Goal: Task Accomplishment & Management: Manage account settings

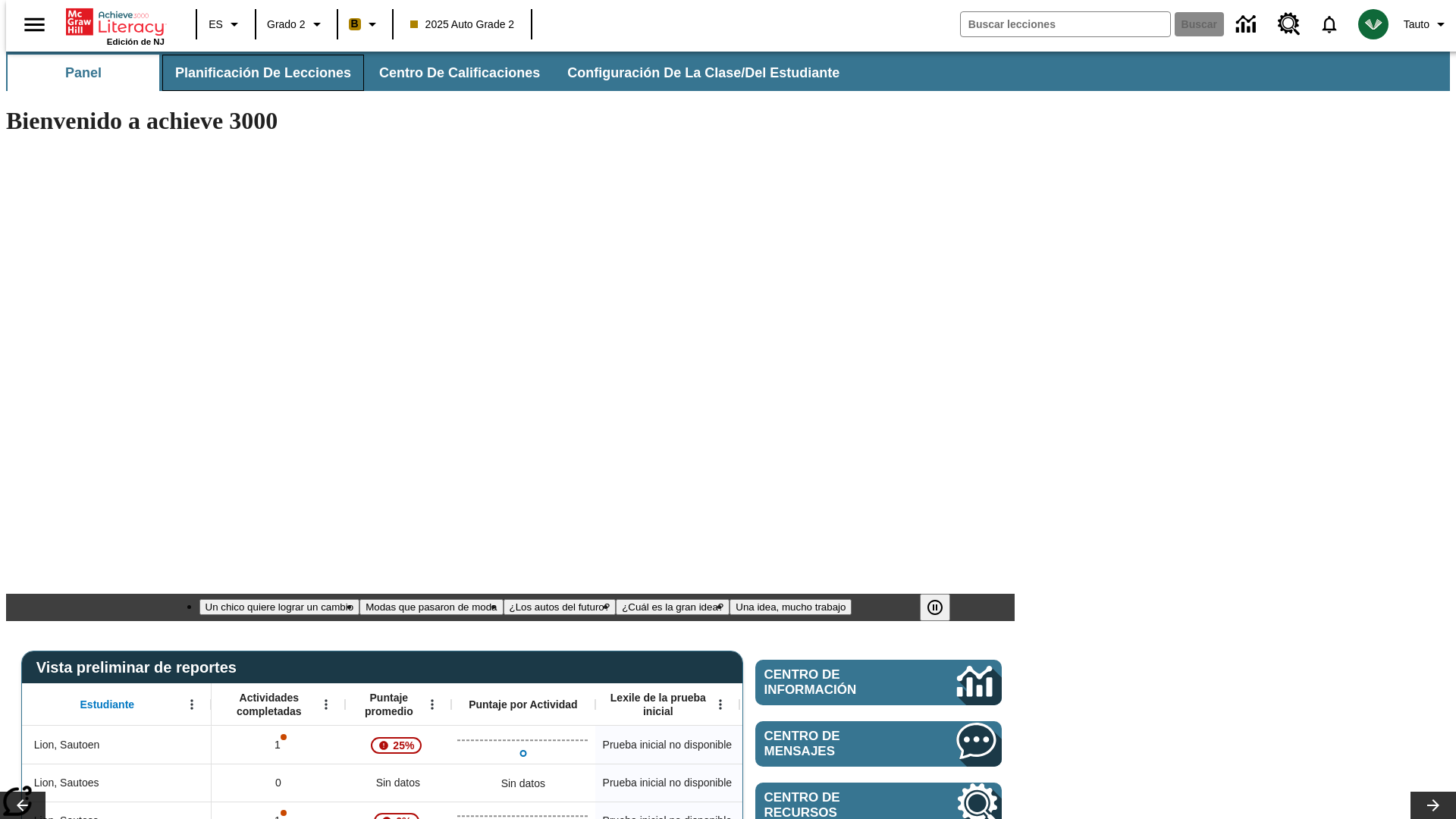
click at [254, 72] on span "Planificación de lecciones" at bounding box center [263, 73] width 176 height 18
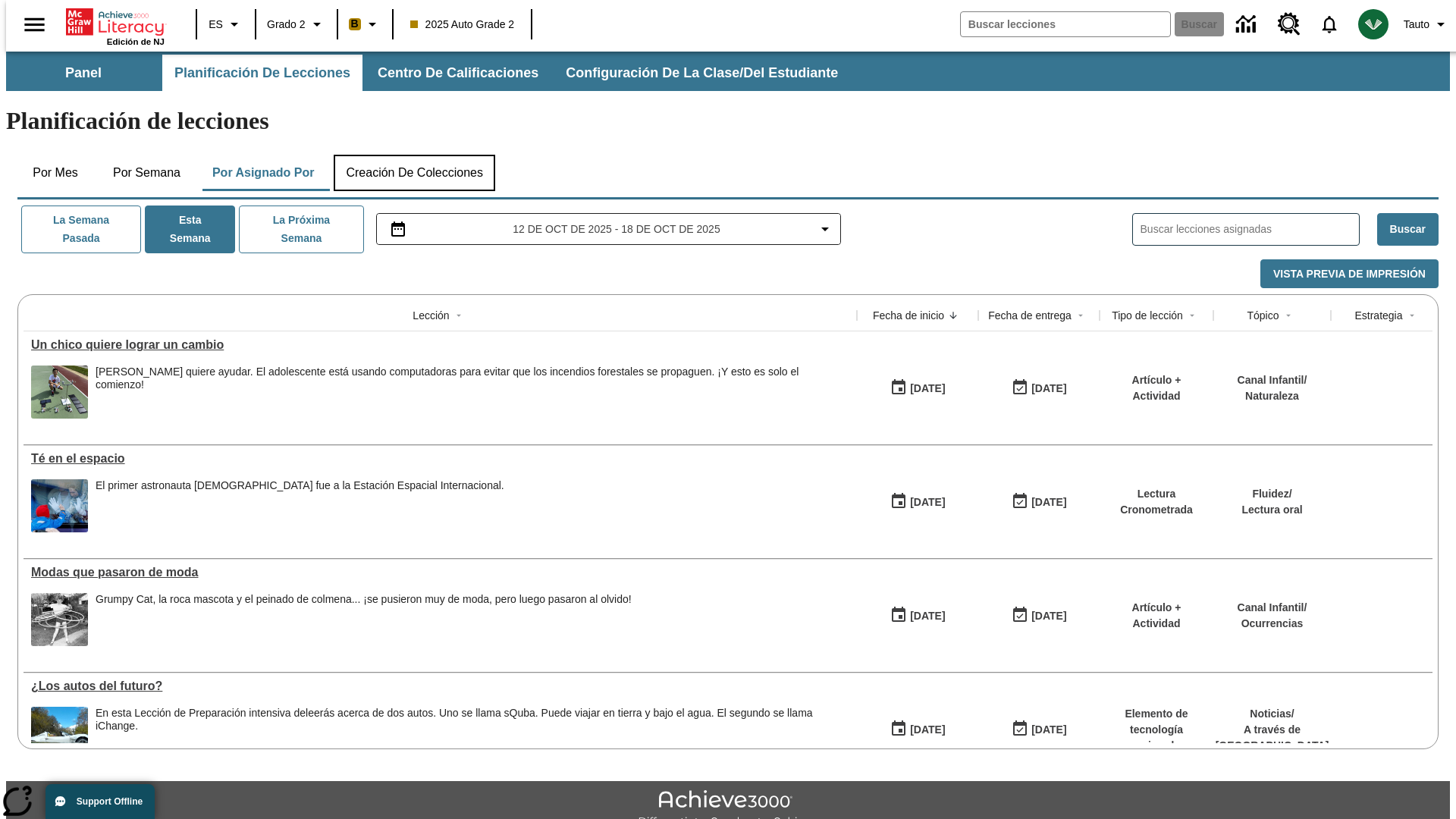
click at [414, 154] on button "Creación de colecciones" at bounding box center [415, 172] width 162 height 36
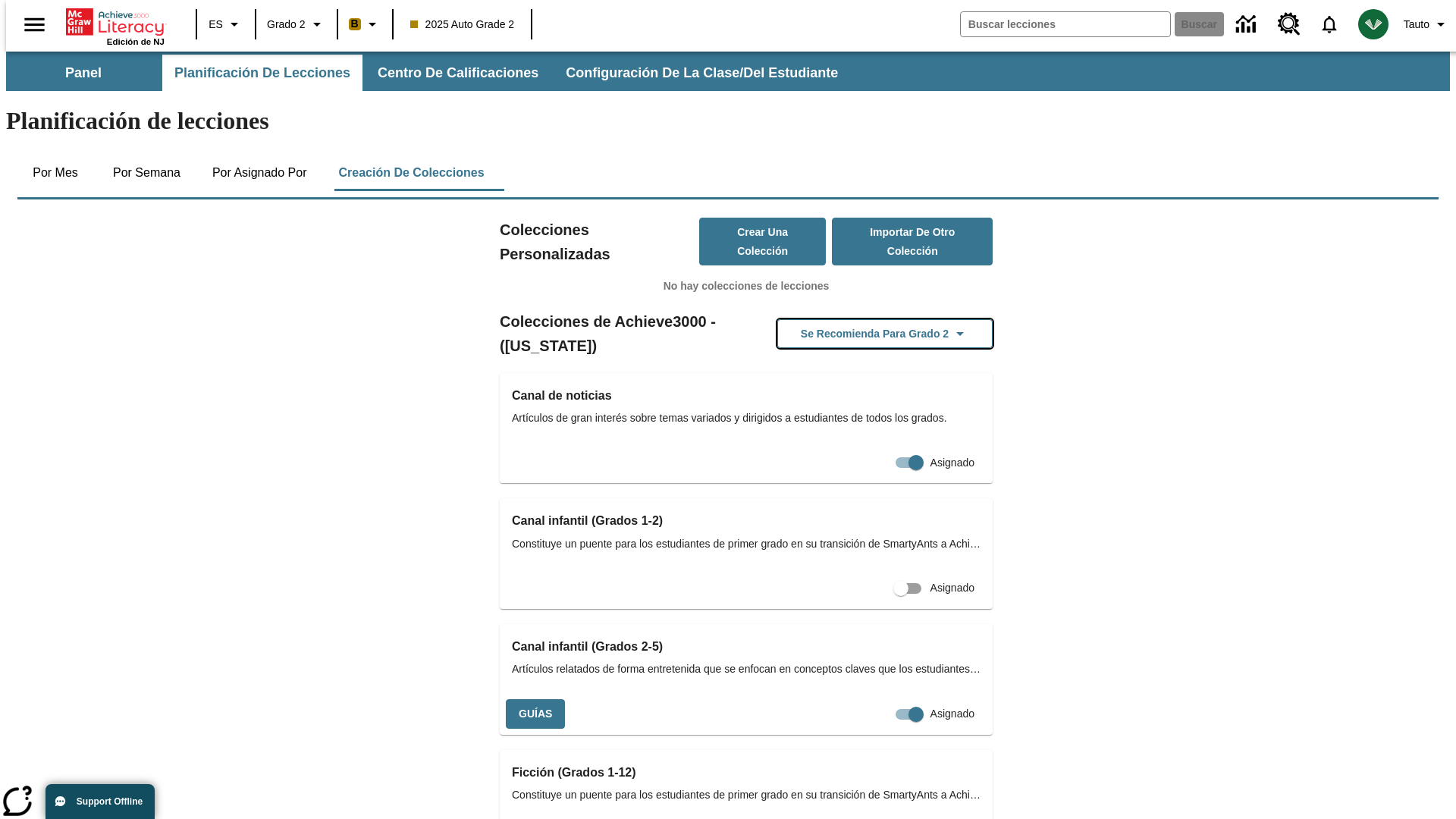
click at [860, 319] on button "Se recomienda para Grado 2" at bounding box center [885, 334] width 216 height 30
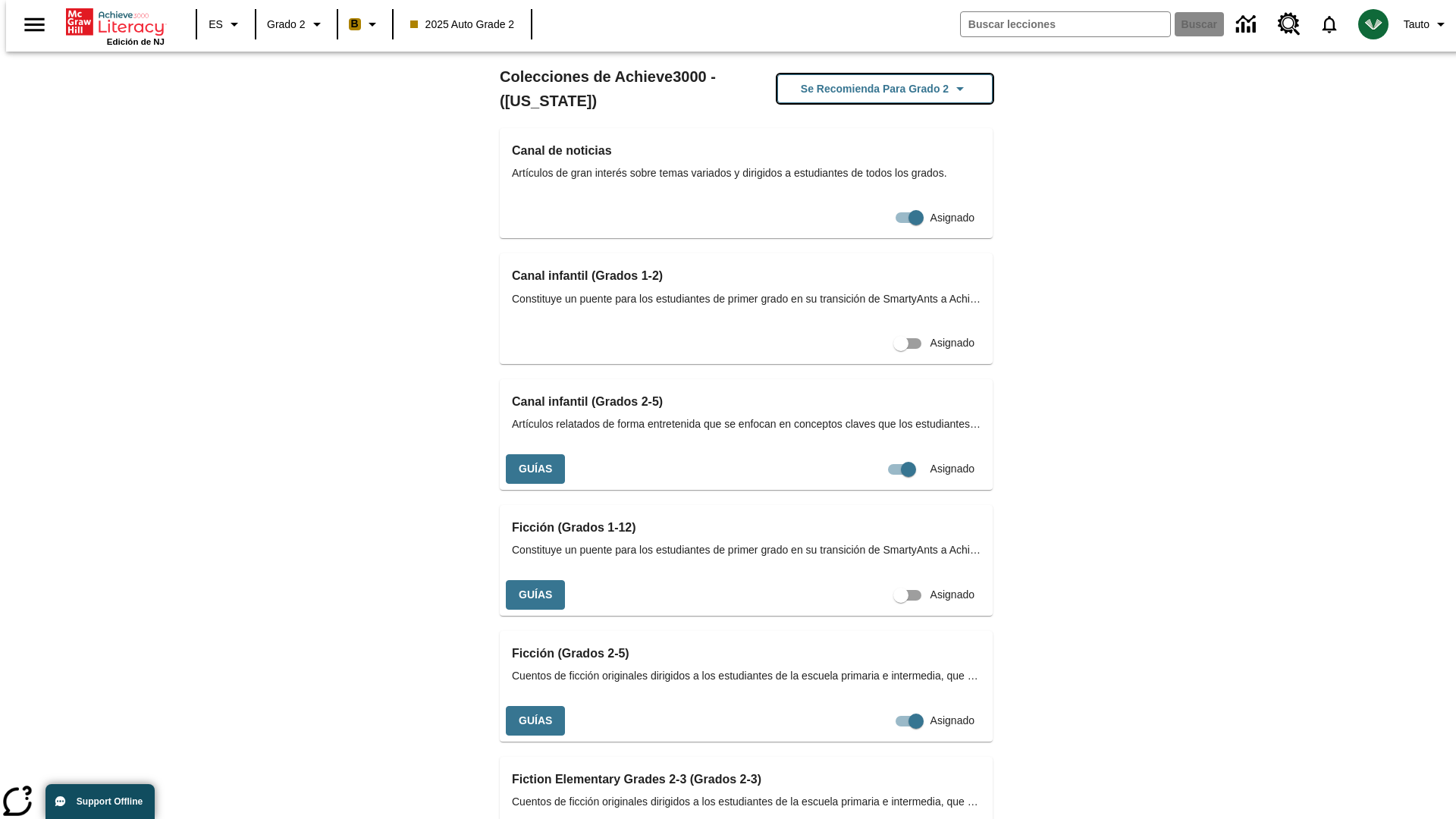
scroll to position [640, 0]
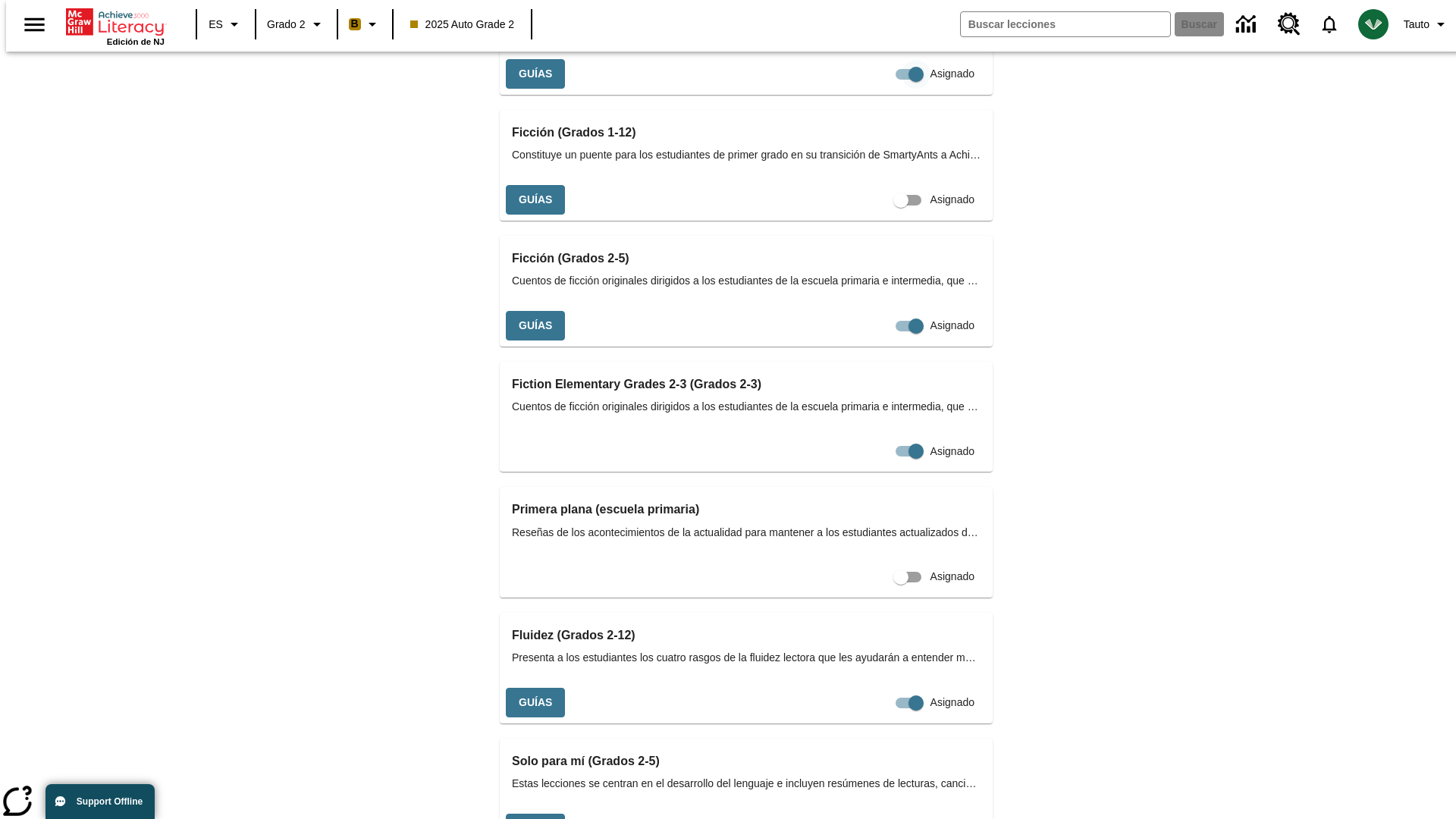
click at [873, 88] on input "Asignado" at bounding box center [916, 74] width 86 height 29
checkbox input "false"
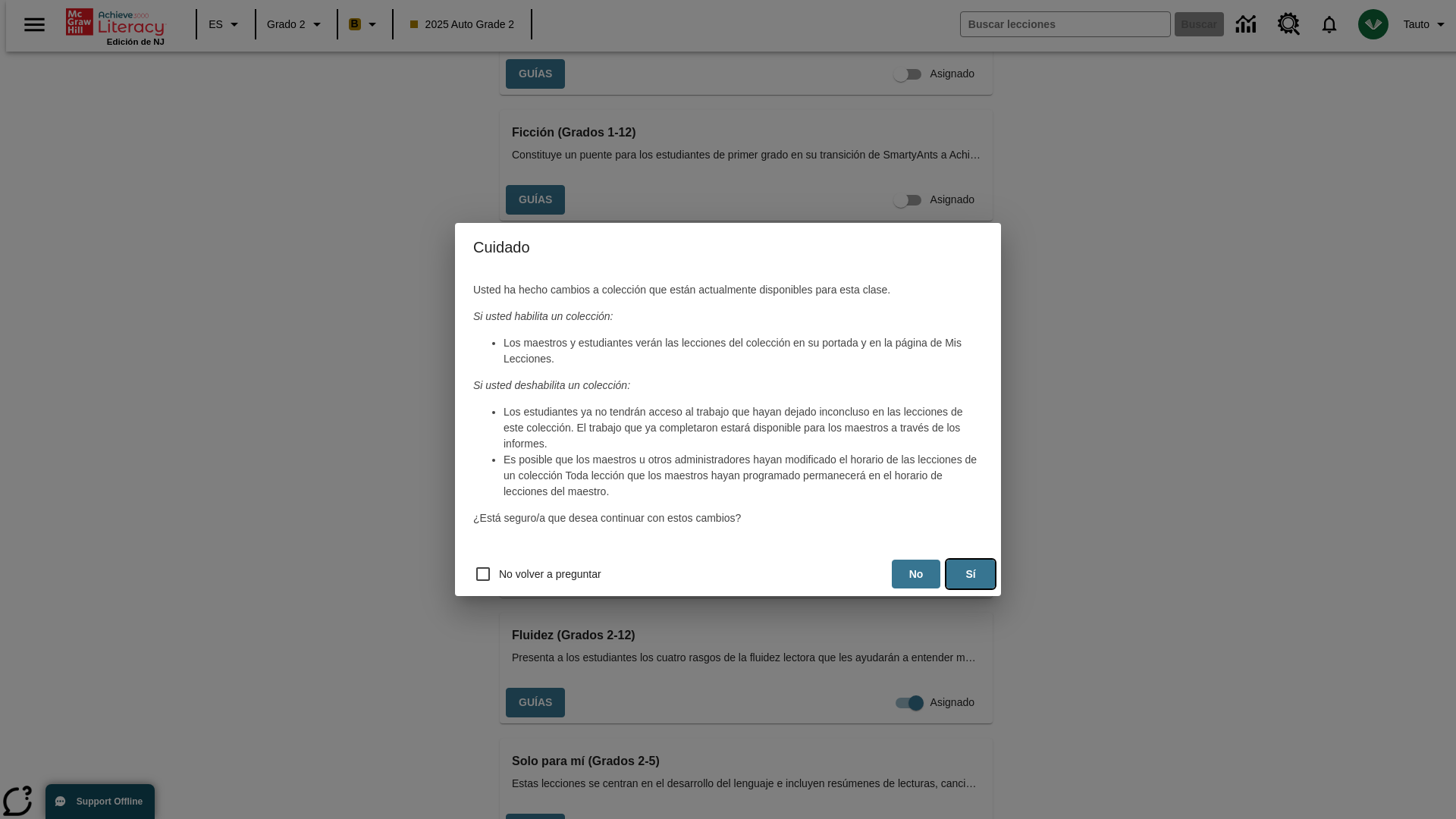
click at [971, 574] on button "Sí" at bounding box center [971, 574] width 48 height 30
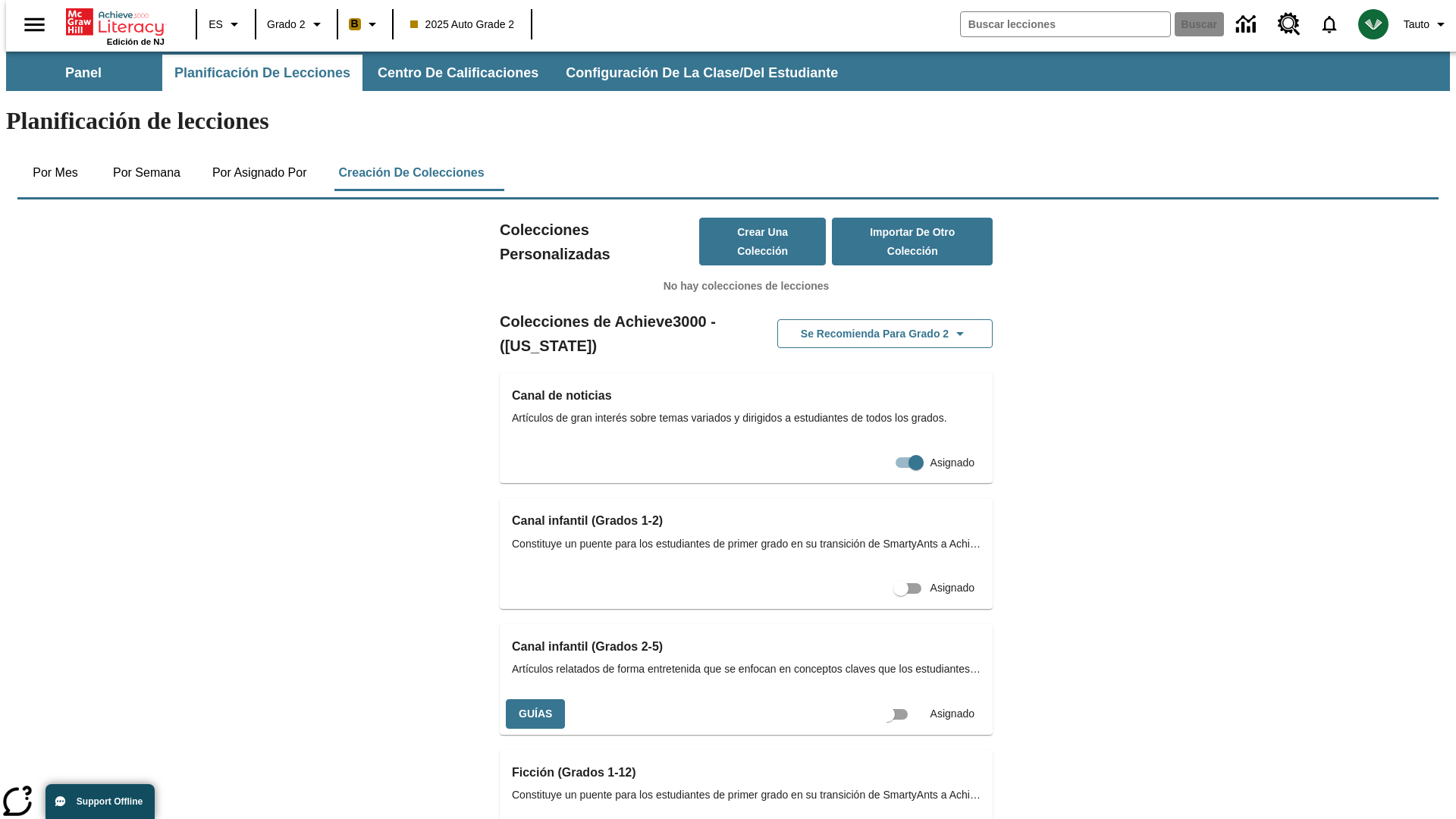
scroll to position [0, 14]
click at [873, 700] on input "Asignado" at bounding box center [901, 714] width 86 height 29
checkbox input "true"
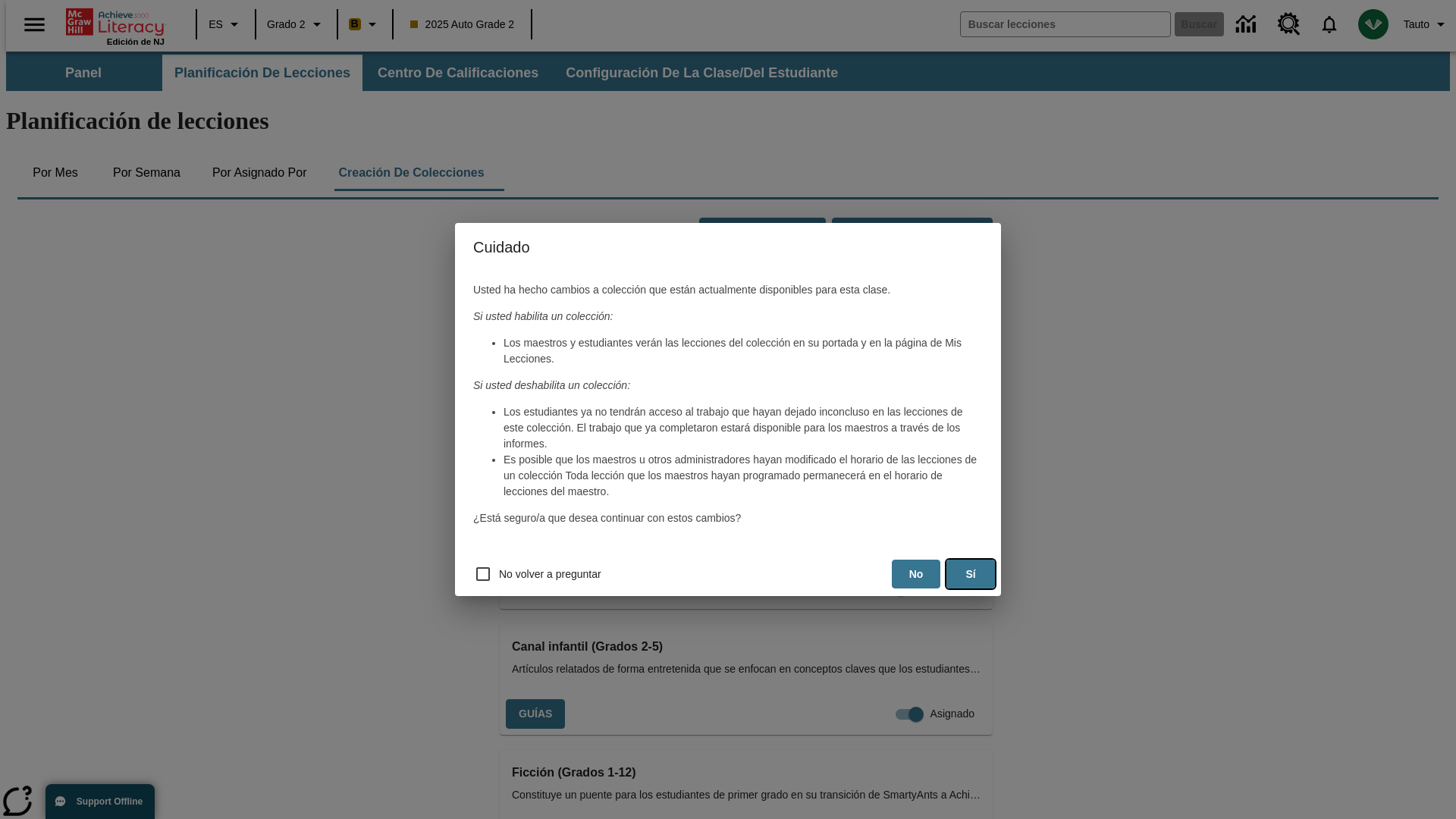
click at [971, 574] on button "Sí" at bounding box center [971, 574] width 48 height 30
